Goal: Task Accomplishment & Management: Complete application form

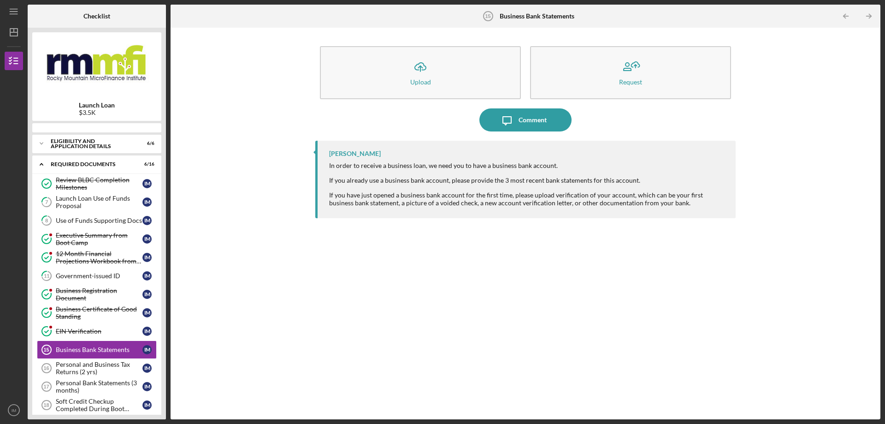
scroll to position [75, 0]
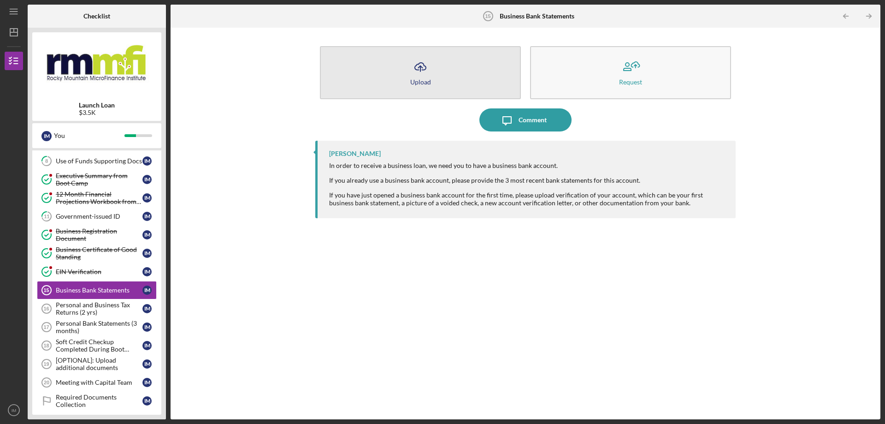
click at [419, 57] on icon "Icon/Upload" at bounding box center [420, 66] width 23 height 23
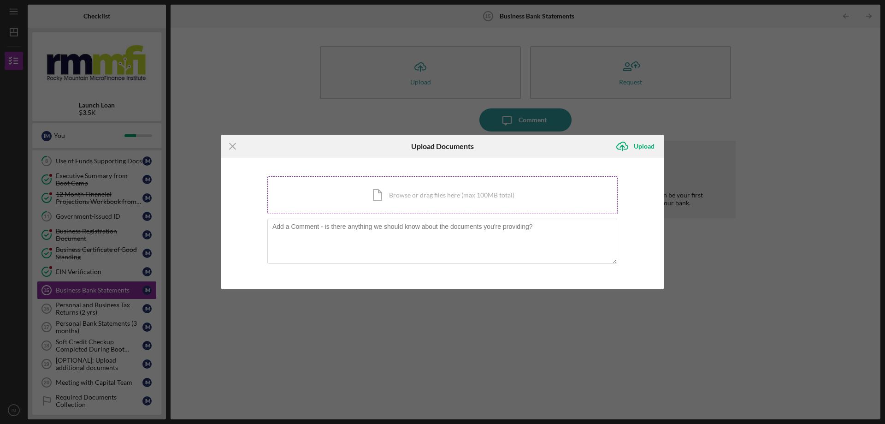
click at [433, 195] on div "Icon/Document Browse or drag files here (max 100MB total) Tap to choose files o…" at bounding box center [442, 195] width 350 height 38
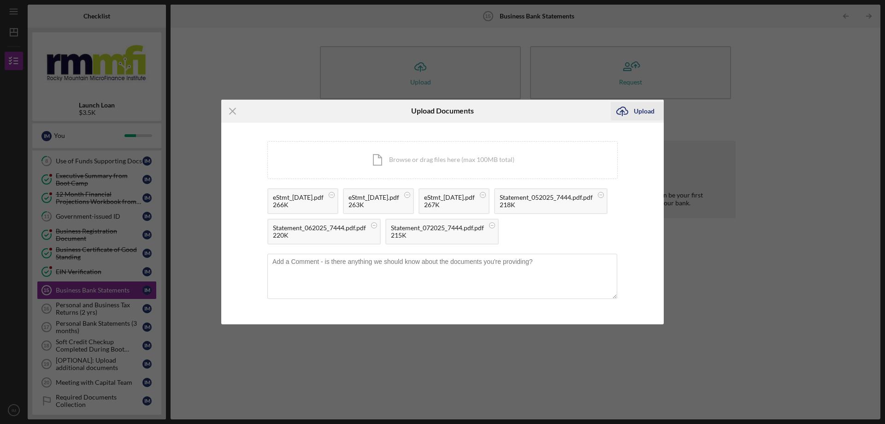
click at [641, 102] on div "Upload" at bounding box center [644, 111] width 21 height 18
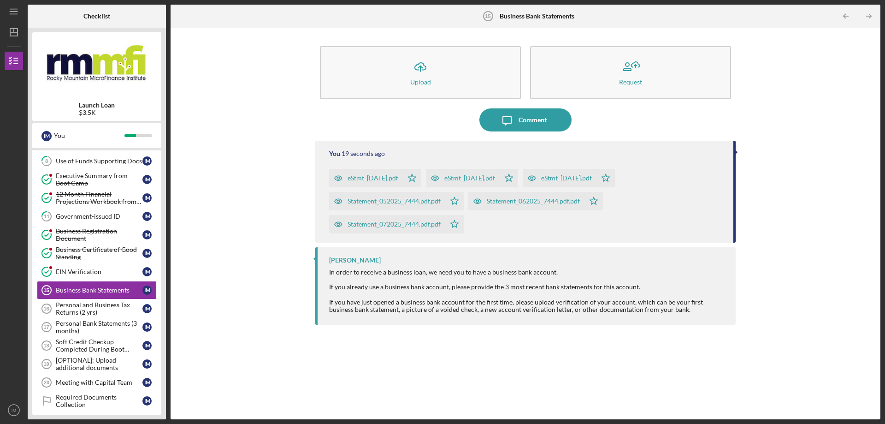
click at [757, 212] on div "Icon/Upload Upload Request Icon/Message Comment You 19 seconds ago eStmt_[DATE]…" at bounding box center [525, 223] width 701 height 382
click at [94, 313] on div "Personal and Business Tax Returns (2 yrs)" at bounding box center [99, 308] width 87 height 15
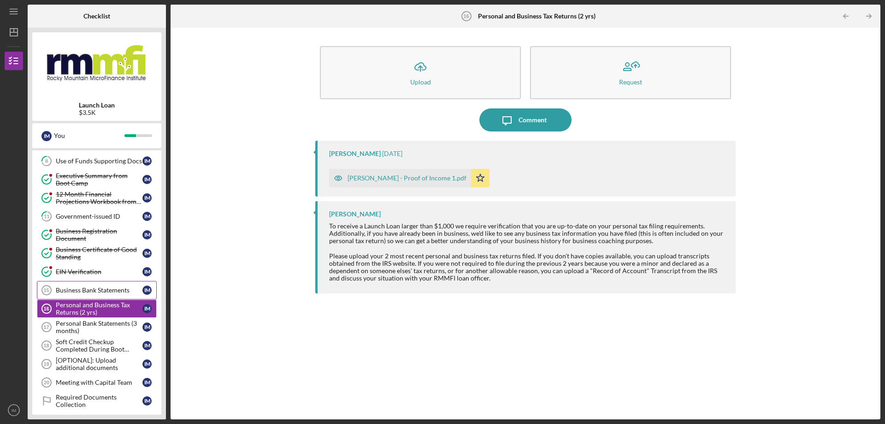
click at [79, 292] on div "Business Bank Statements" at bounding box center [99, 289] width 87 height 7
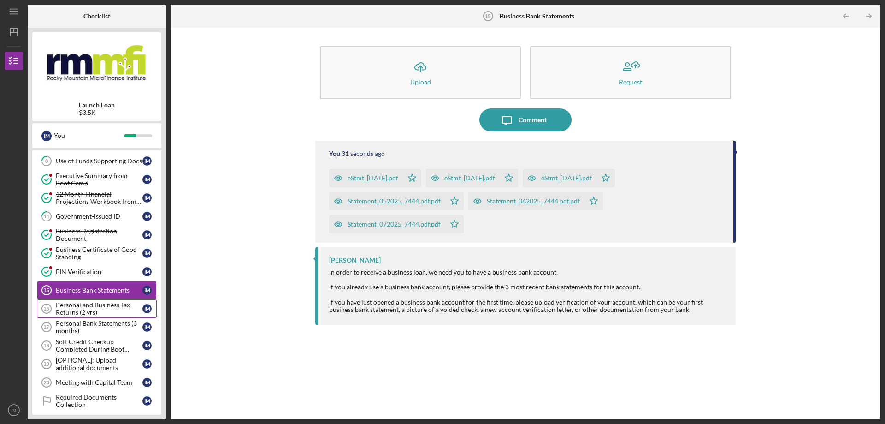
click at [82, 307] on div "Personal and Business Tax Returns (2 yrs)" at bounding box center [99, 308] width 87 height 15
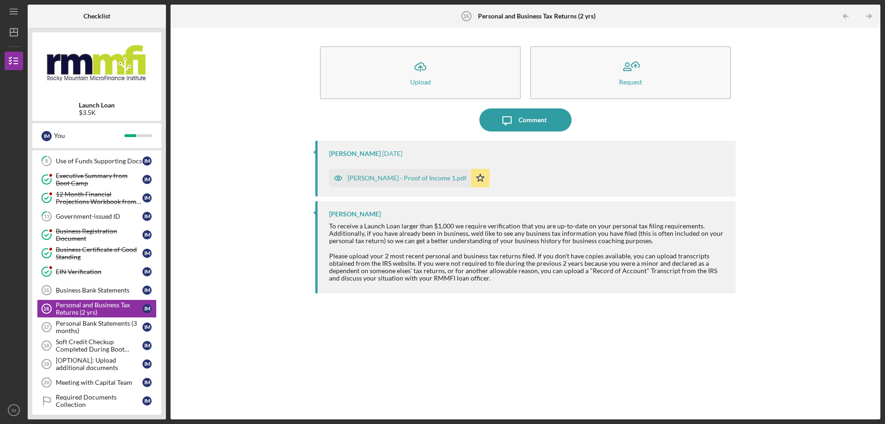
click at [390, 176] on div "[PERSON_NAME] - Proof of Income 1.pdf" at bounding box center [407, 177] width 119 height 7
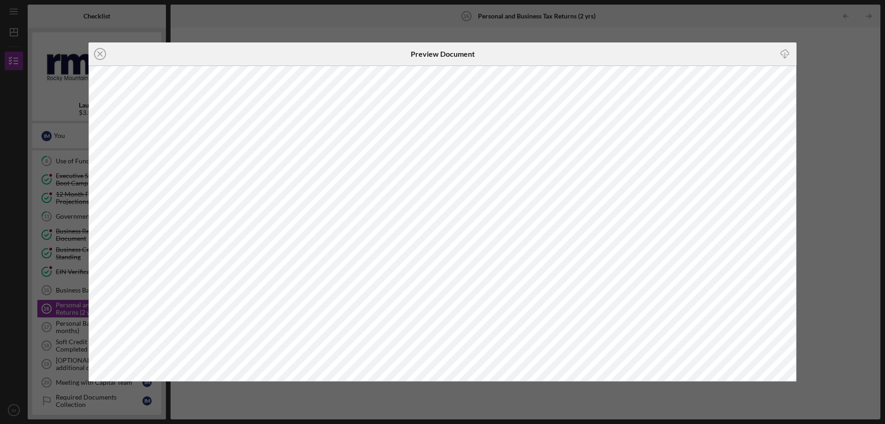
click at [819, 53] on div "Icon/Close Preview Document Icon/Download" at bounding box center [442, 212] width 885 height 424
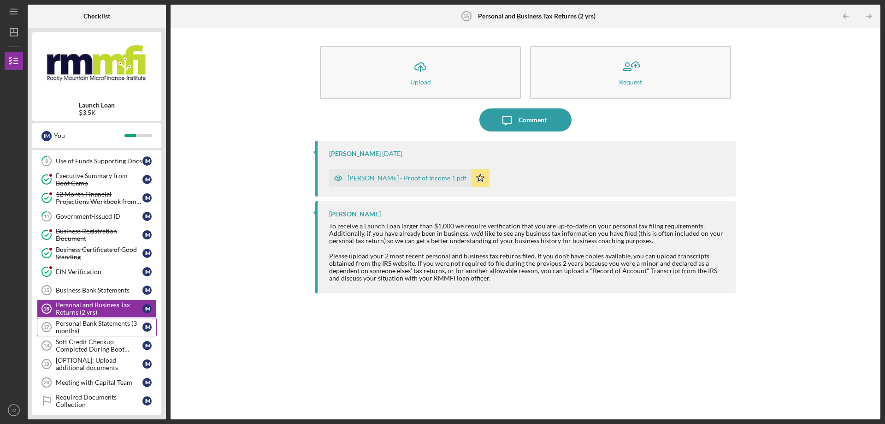
click at [83, 331] on div "Personal Bank Statements (3 months)" at bounding box center [99, 326] width 87 height 15
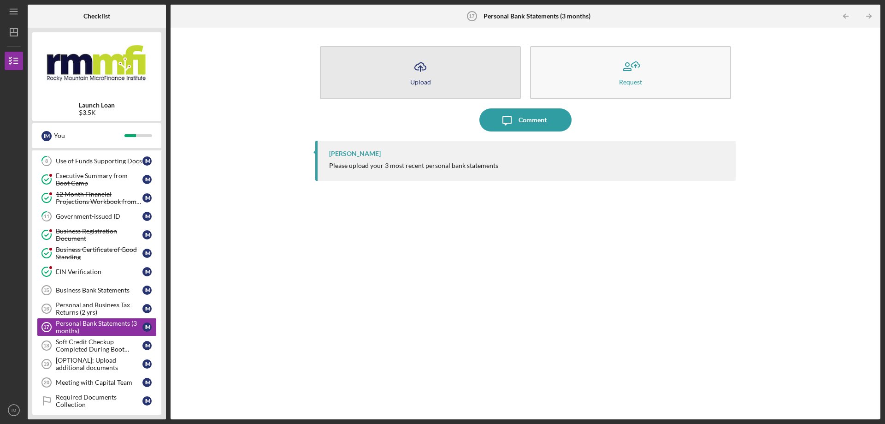
click at [432, 74] on button "Icon/Upload Upload" at bounding box center [420, 72] width 201 height 53
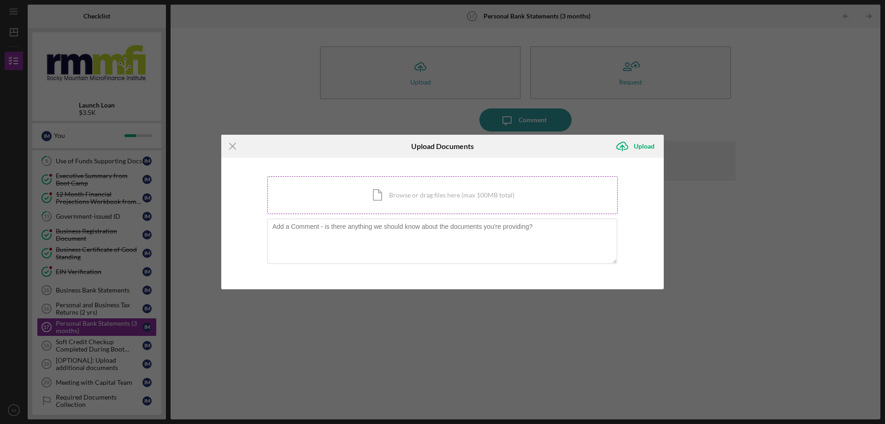
click at [414, 184] on div "Icon/Document Browse or drag files here (max 100MB total) Tap to choose files o…" at bounding box center [442, 195] width 350 height 38
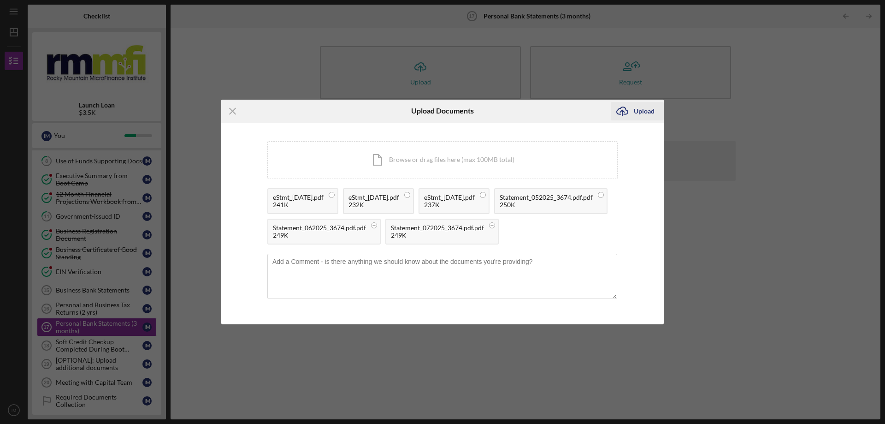
click at [630, 100] on icon "Icon/Upload" at bounding box center [622, 111] width 23 height 23
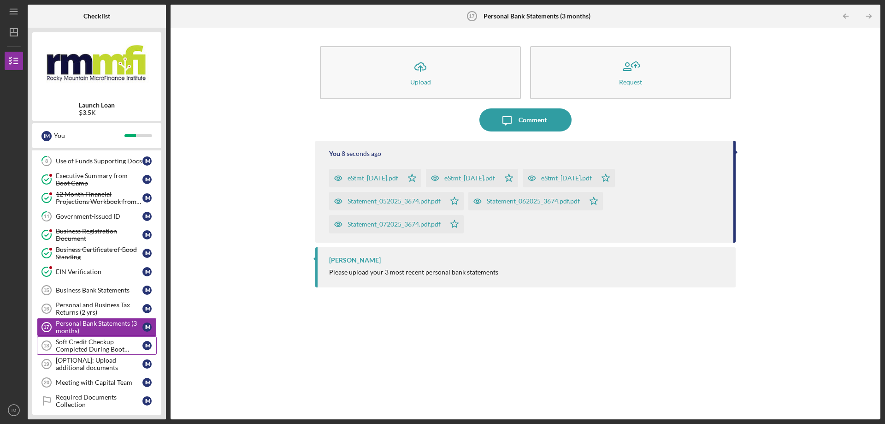
click at [84, 346] on div "Soft Credit Checkup Completed During Boot Camp" at bounding box center [99, 345] width 87 height 15
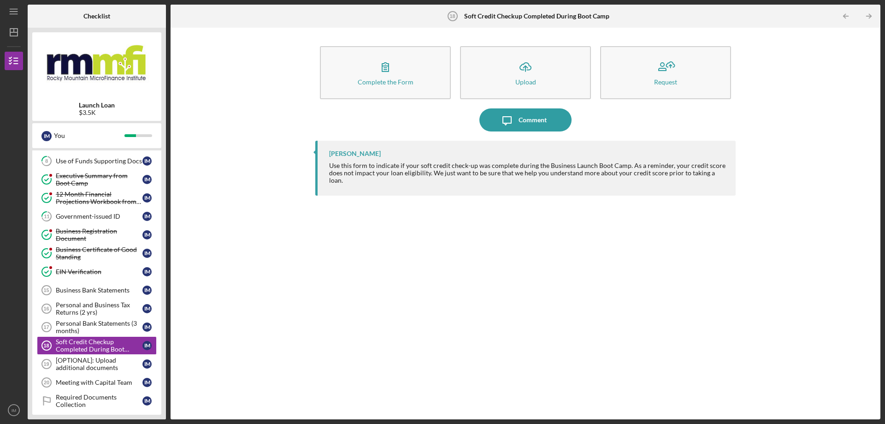
click at [182, 333] on div "Complete the Form Form Icon/Upload Upload Request Icon/Message Comment [PERSON_…" at bounding box center [525, 223] width 701 height 382
click at [134, 368] on div "[OPTIONAL]: Upload additional documents" at bounding box center [99, 363] width 87 height 15
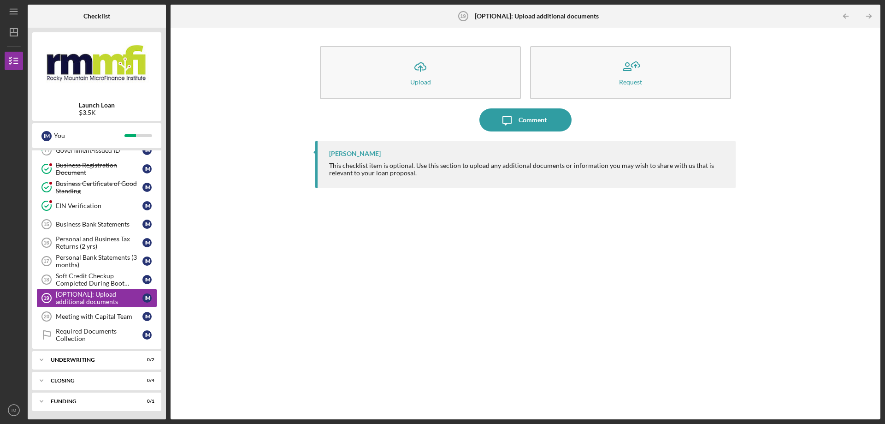
scroll to position [142, 0]
click at [86, 312] on div "Meeting with Capital Team" at bounding box center [99, 315] width 87 height 7
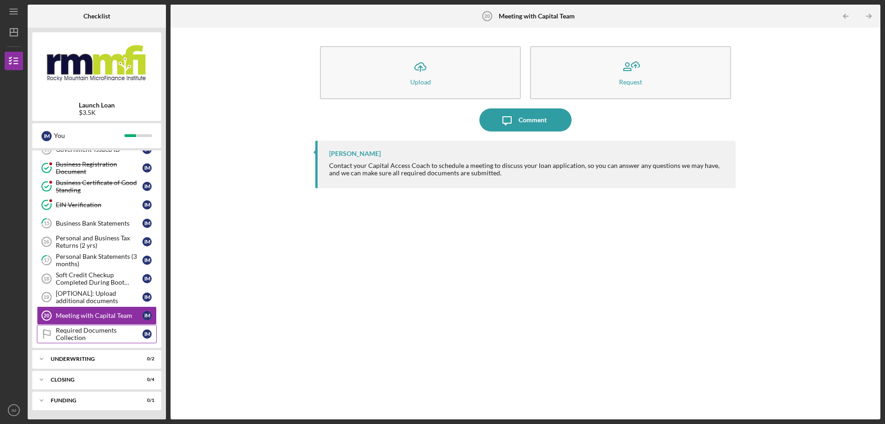
click at [95, 329] on div "Required Documents Collection" at bounding box center [99, 333] width 87 height 15
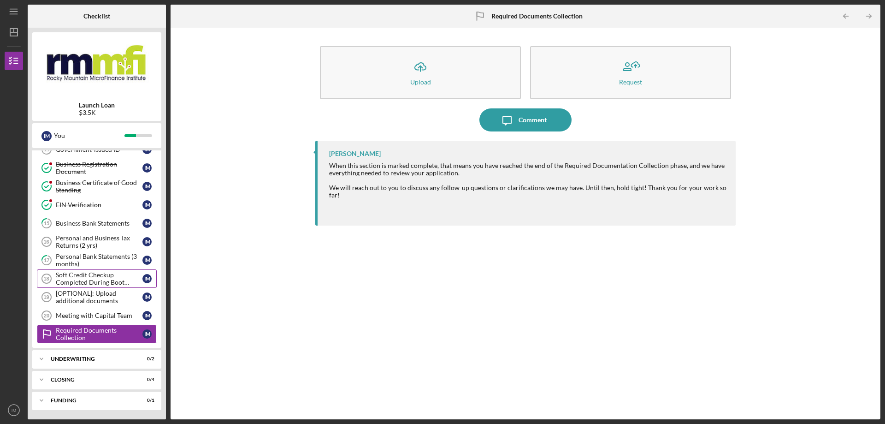
click at [86, 282] on div "Soft Credit Checkup Completed During Boot Camp" at bounding box center [99, 278] width 87 height 15
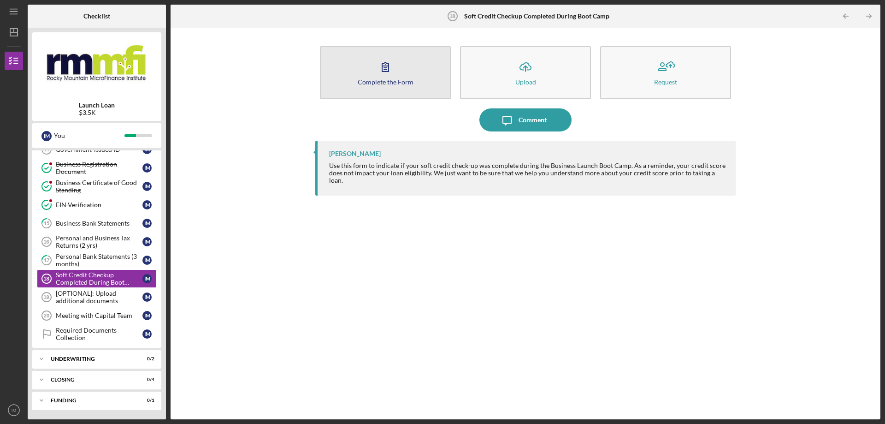
click at [407, 59] on button "Complete the Form Form" at bounding box center [385, 72] width 131 height 53
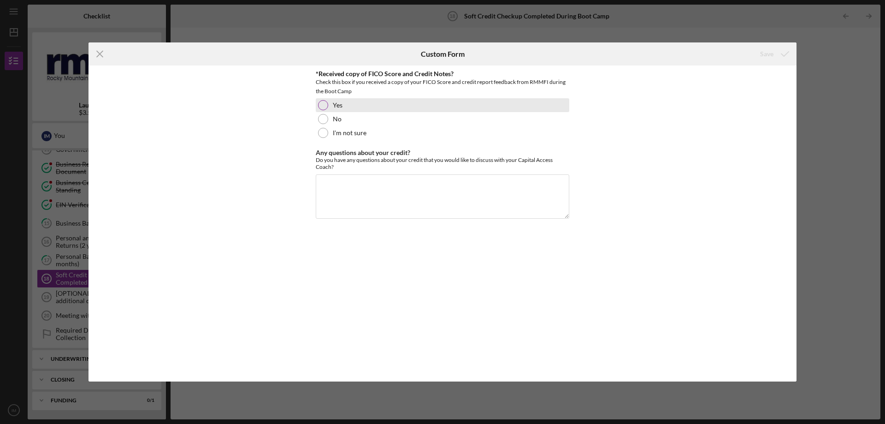
click at [324, 102] on div at bounding box center [323, 105] width 10 height 10
click at [346, 179] on textarea "Any questions about your credit?" at bounding box center [443, 196] width 254 height 44
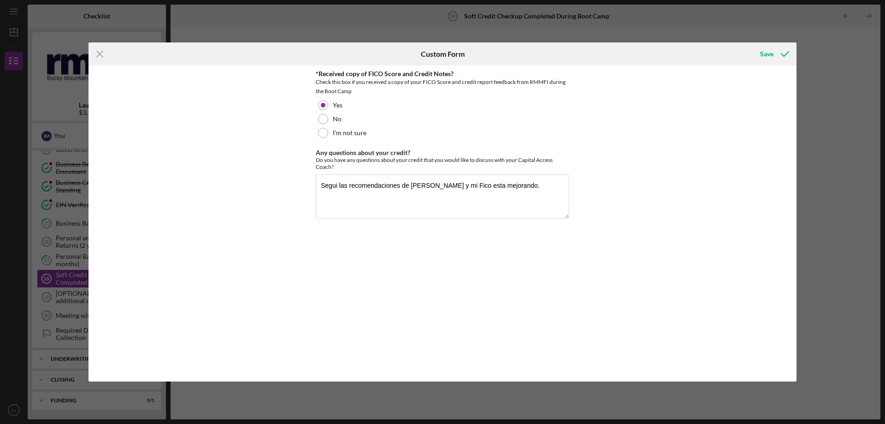
click at [377, 262] on div "*Received copy of FICO Score and Credit Notes? Check this box if you received a…" at bounding box center [443, 223] width 254 height 307
type textarea "Seguí las recomendaciones de [PERSON_NAME] y mi Fico esta mejorando."
click at [358, 243] on div "*Received copy of FICO Score and Credit Notes? Check this box if you received a…" at bounding box center [443, 223] width 254 height 307
click at [768, 54] on div "Save" at bounding box center [766, 54] width 13 height 18
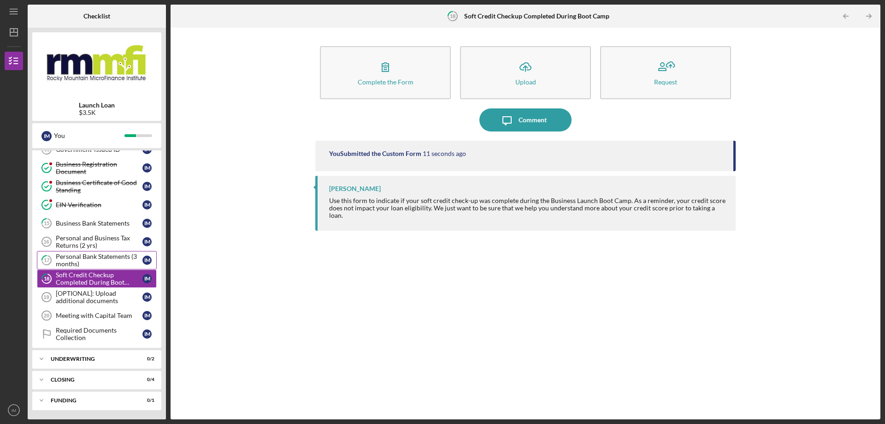
click at [64, 262] on div "Personal Bank Statements (3 months)" at bounding box center [99, 260] width 87 height 15
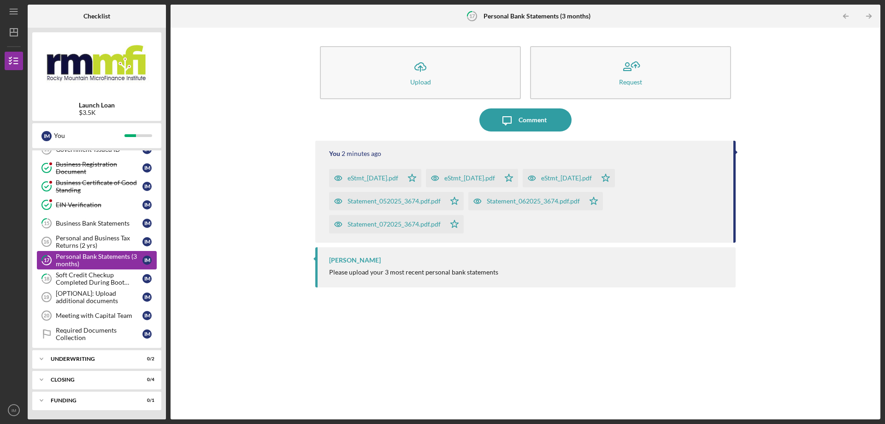
scroll to position [124, 0]
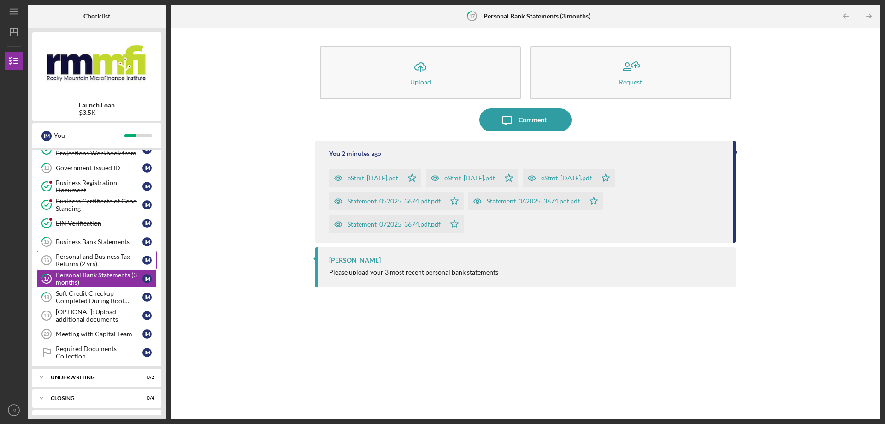
click at [73, 261] on div "Personal and Business Tax Returns (2 yrs)" at bounding box center [99, 260] width 87 height 15
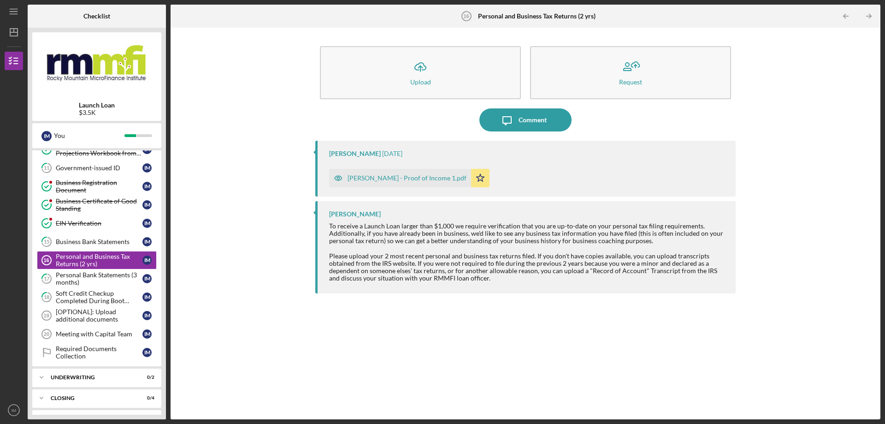
click at [360, 175] on div "[PERSON_NAME] - Proof of Income 1.pdf" at bounding box center [407, 177] width 119 height 7
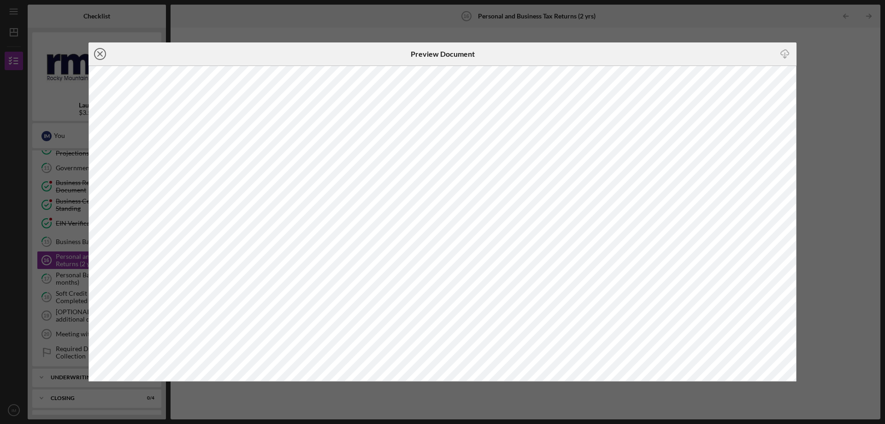
click at [98, 50] on icon "Icon/Close" at bounding box center [100, 53] width 23 height 23
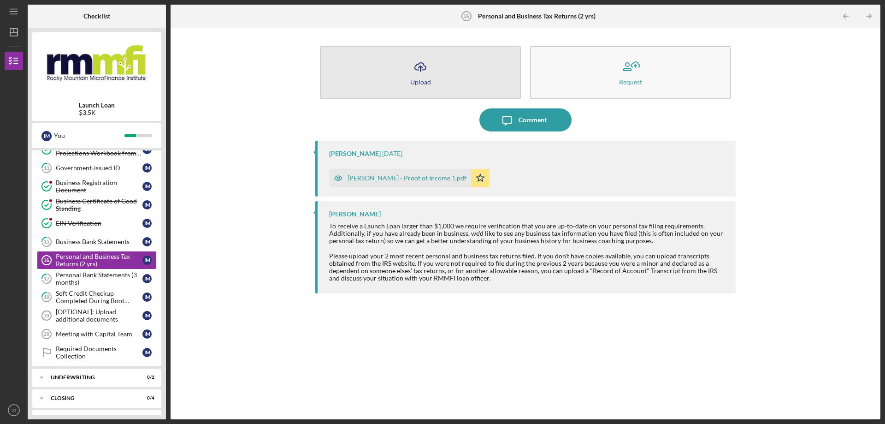
click at [436, 66] on button "Icon/Upload Upload" at bounding box center [420, 72] width 201 height 53
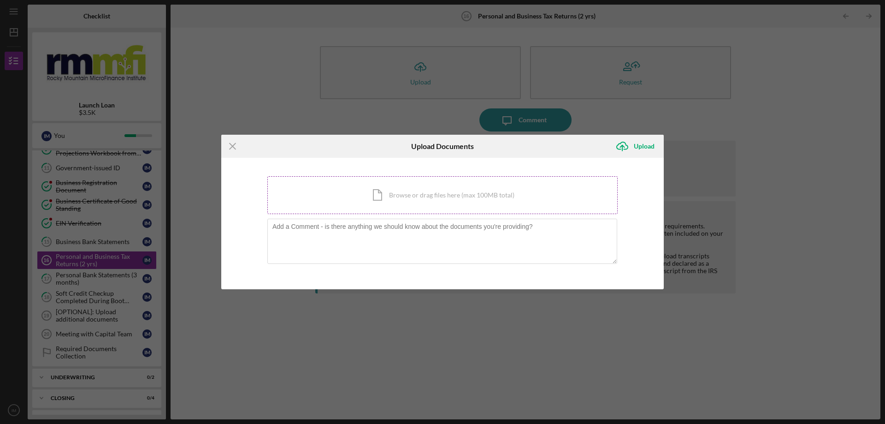
click at [492, 190] on div "Icon/Document Browse or drag files here (max 100MB total) Tap to choose files o…" at bounding box center [442, 195] width 350 height 38
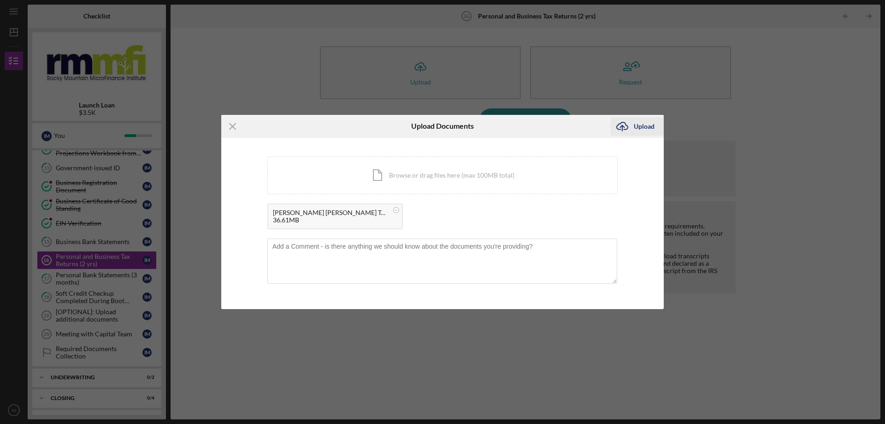
click at [629, 130] on icon "Icon/Upload" at bounding box center [622, 126] width 23 height 23
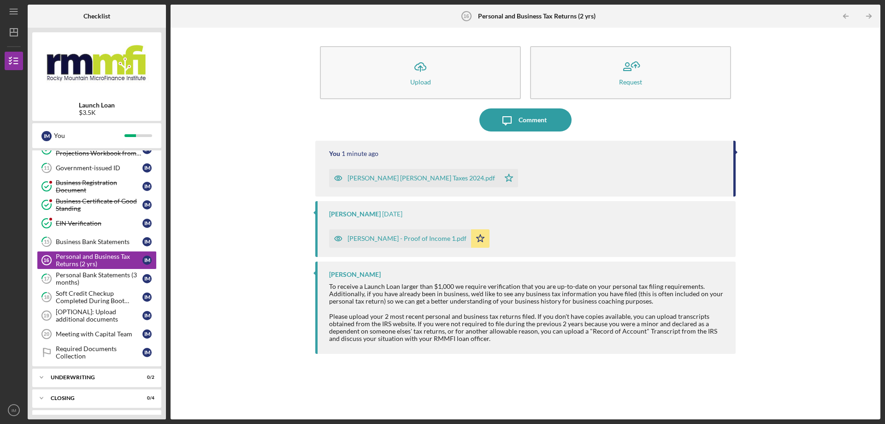
click at [207, 204] on div "Icon/Upload Upload Request Icon/Message Comment You 1 minute ago [PERSON_NAME] …" at bounding box center [525, 223] width 701 height 382
click at [80, 278] on div "Personal Bank Statements (3 months)" at bounding box center [99, 278] width 87 height 15
